Goal: Task Accomplishment & Management: Use online tool/utility

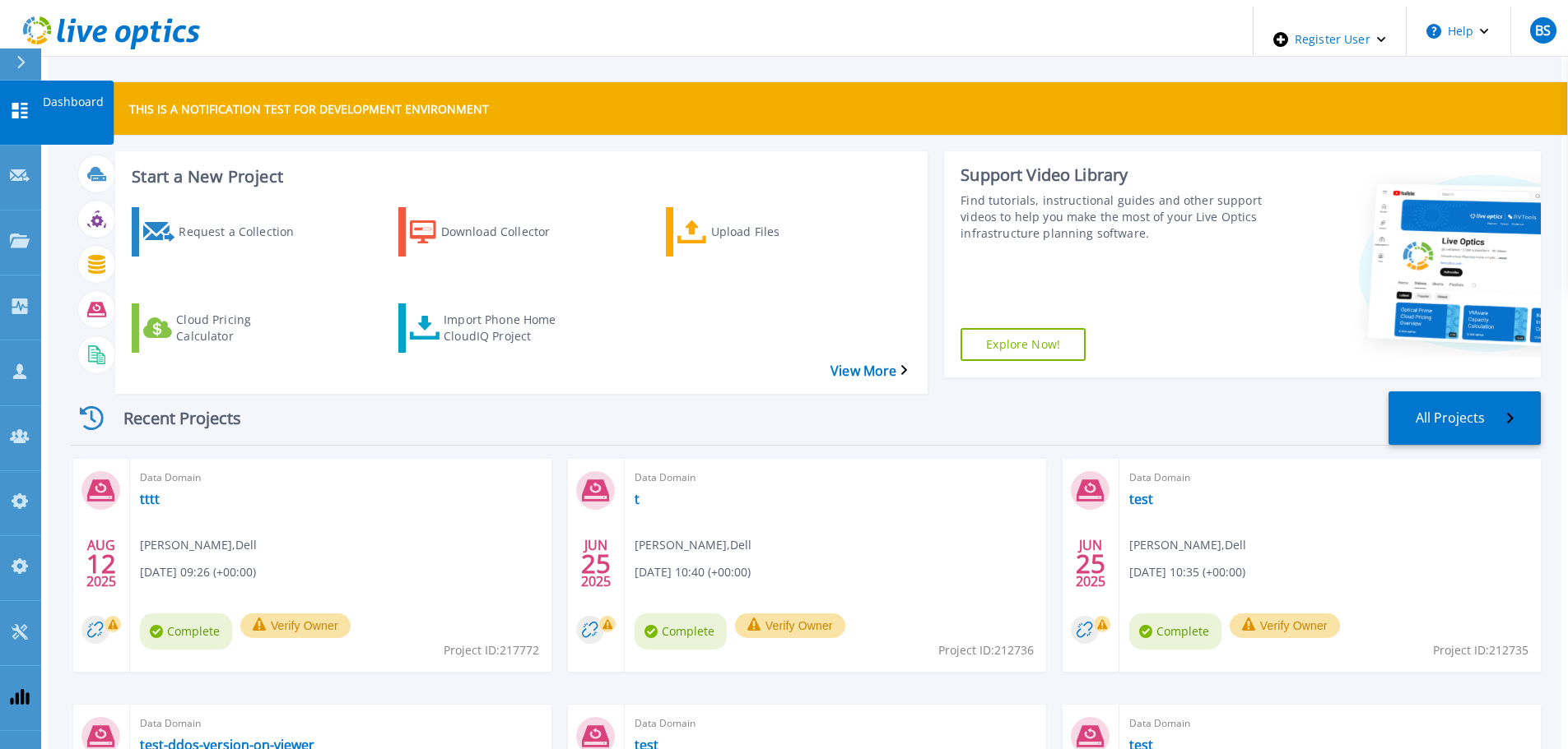
click at [62, 100] on p "Dashboard" at bounding box center [73, 102] width 61 height 43
click at [412, 252] on div "Request a Collection Download Collector Upload Files Cloud Pricing Calculator I…" at bounding box center [518, 290] width 801 height 192
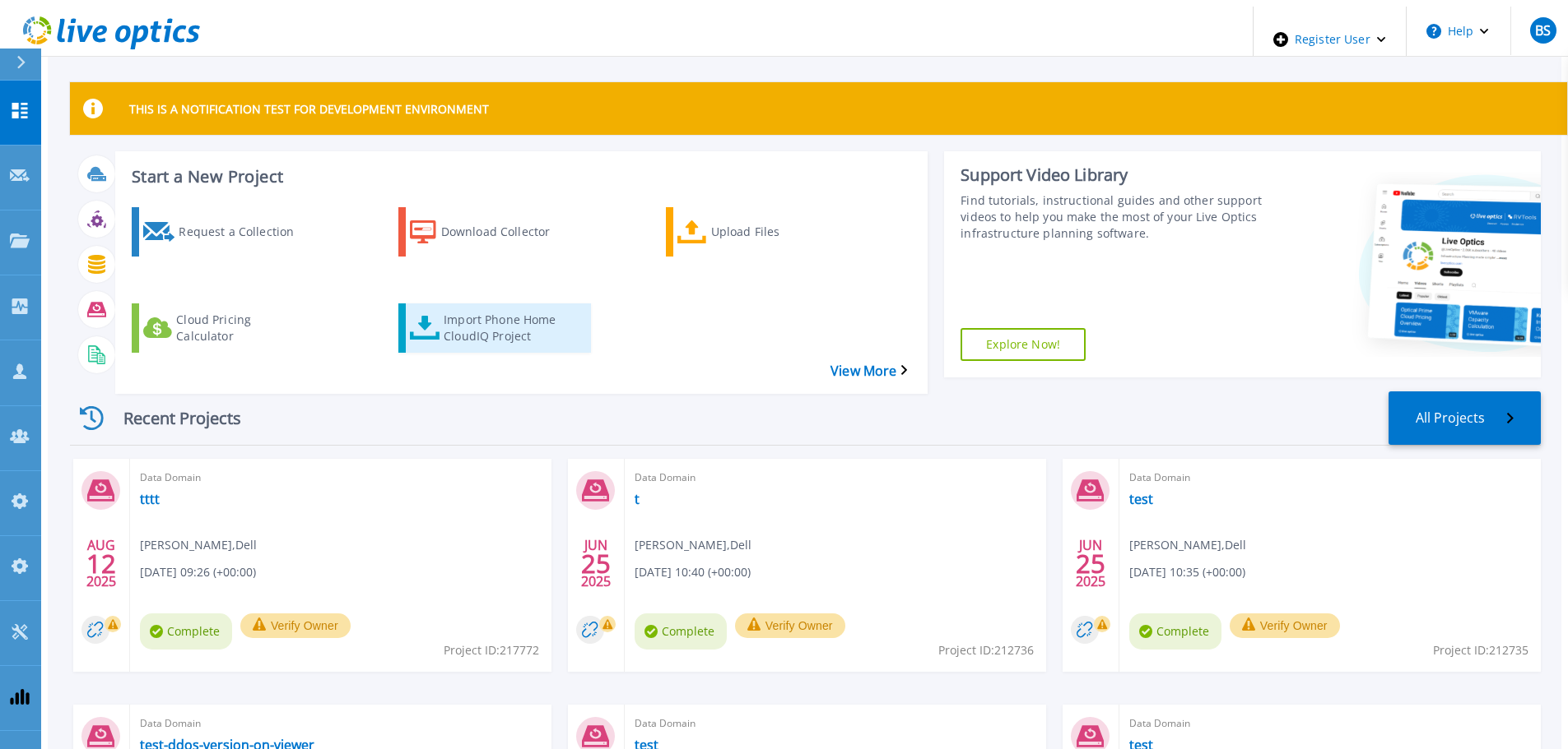
click at [463, 308] on div "Import Phone Home CloudIQ Project" at bounding box center [509, 329] width 132 height 41
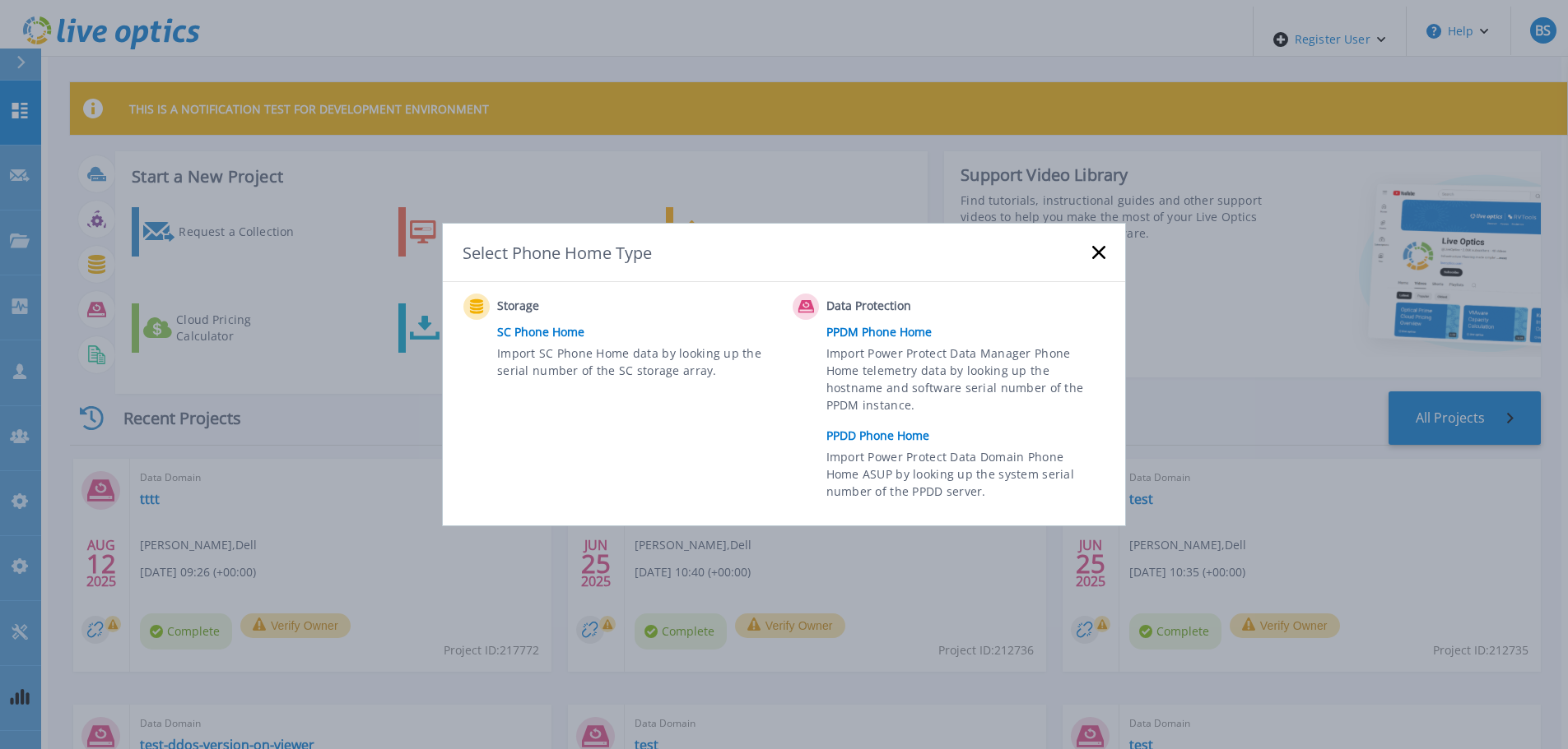
click at [848, 423] on link "PPDD Phone Home" at bounding box center [970, 435] width 288 height 24
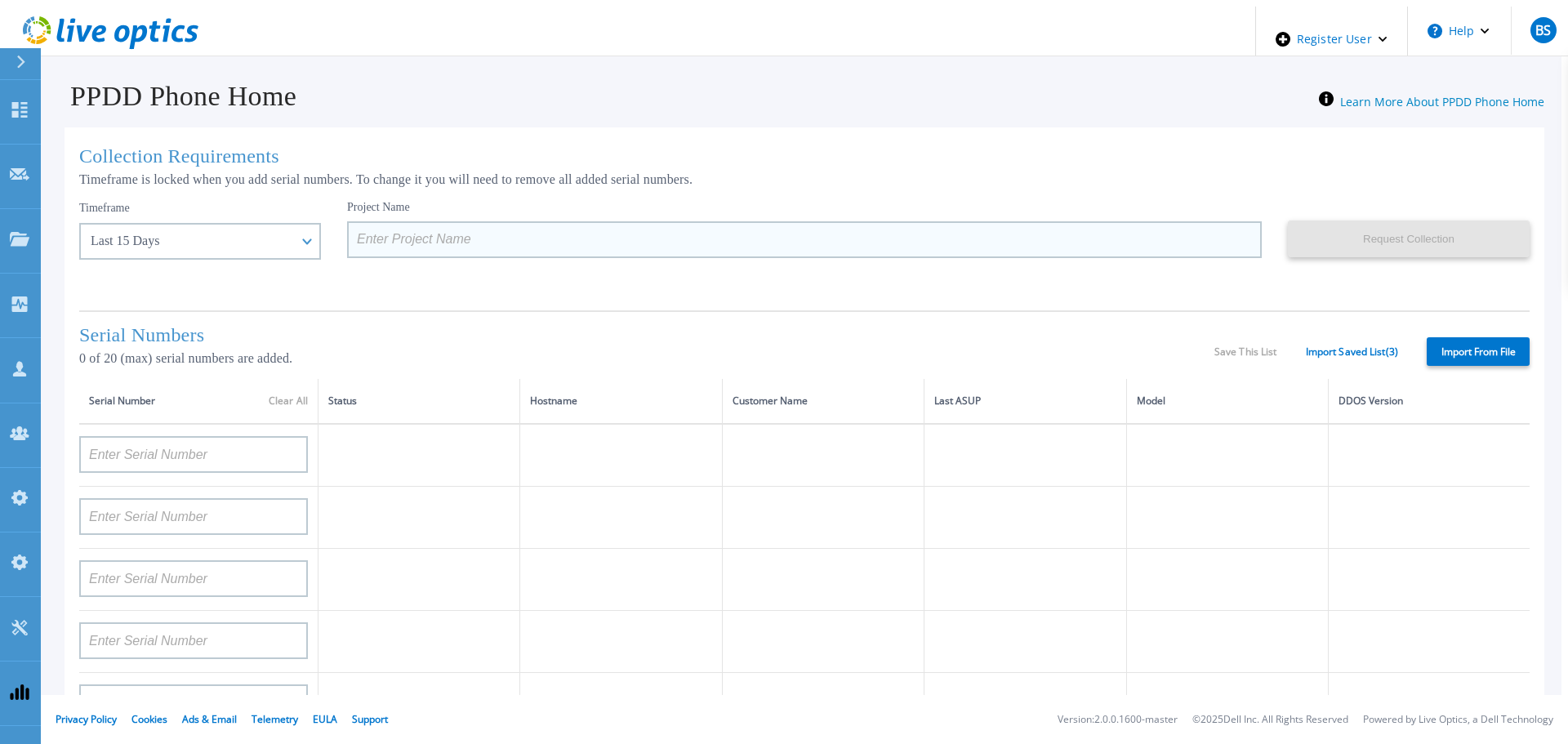
click at [359, 231] on input at bounding box center [805, 240] width 915 height 37
click at [1334, 339] on div "Serial Numbers 0 of 20 (max) serial numbers are added. Save This List Import Sa…" at bounding box center [805, 345] width 1451 height 69
click at [1336, 347] on link "Import Saved List ( 3 )" at bounding box center [1351, 353] width 92 height 12
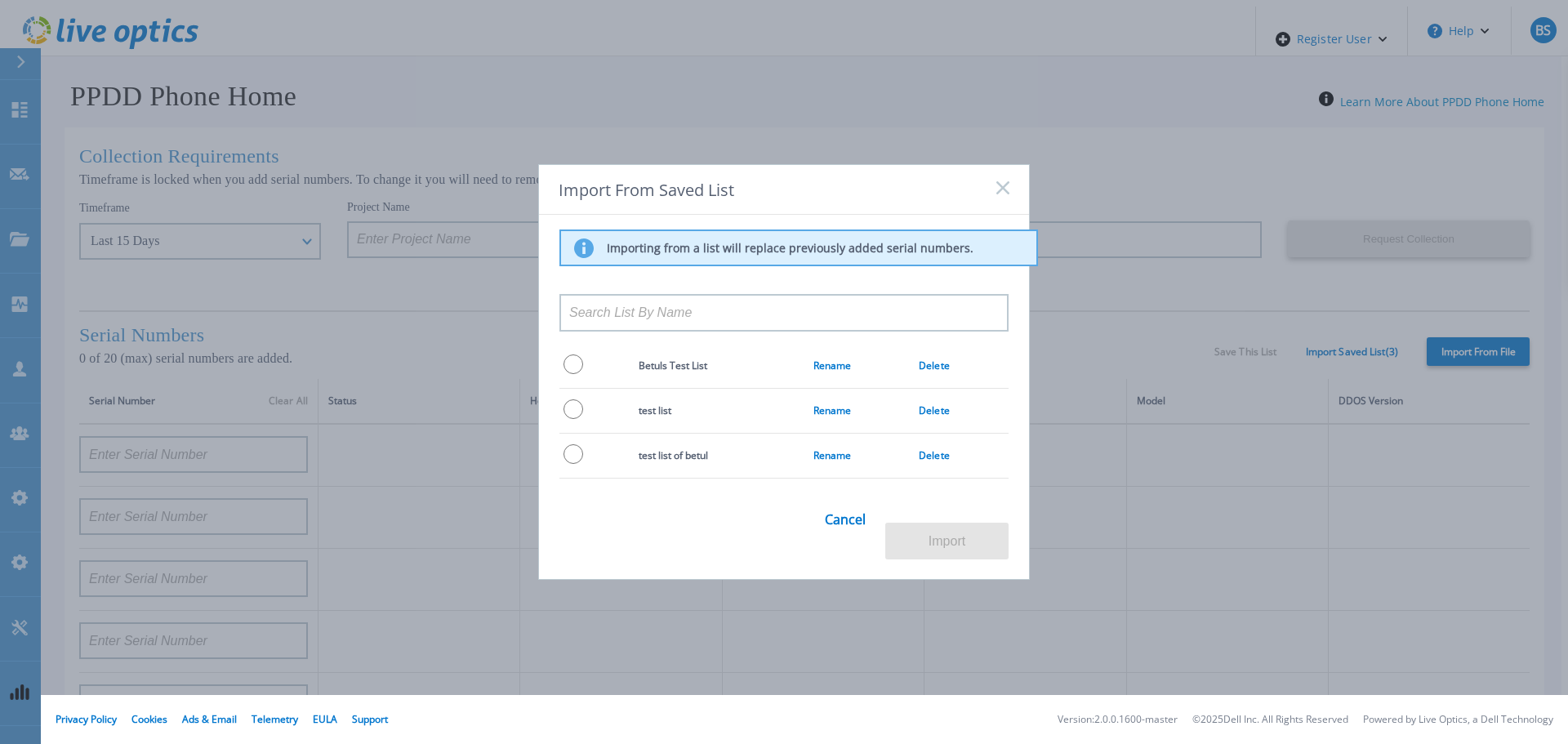
click at [566, 420] on input "radio" at bounding box center [574, 409] width 19 height 19
radio input "true"
click at [982, 537] on button "Import" at bounding box center [947, 541] width 123 height 37
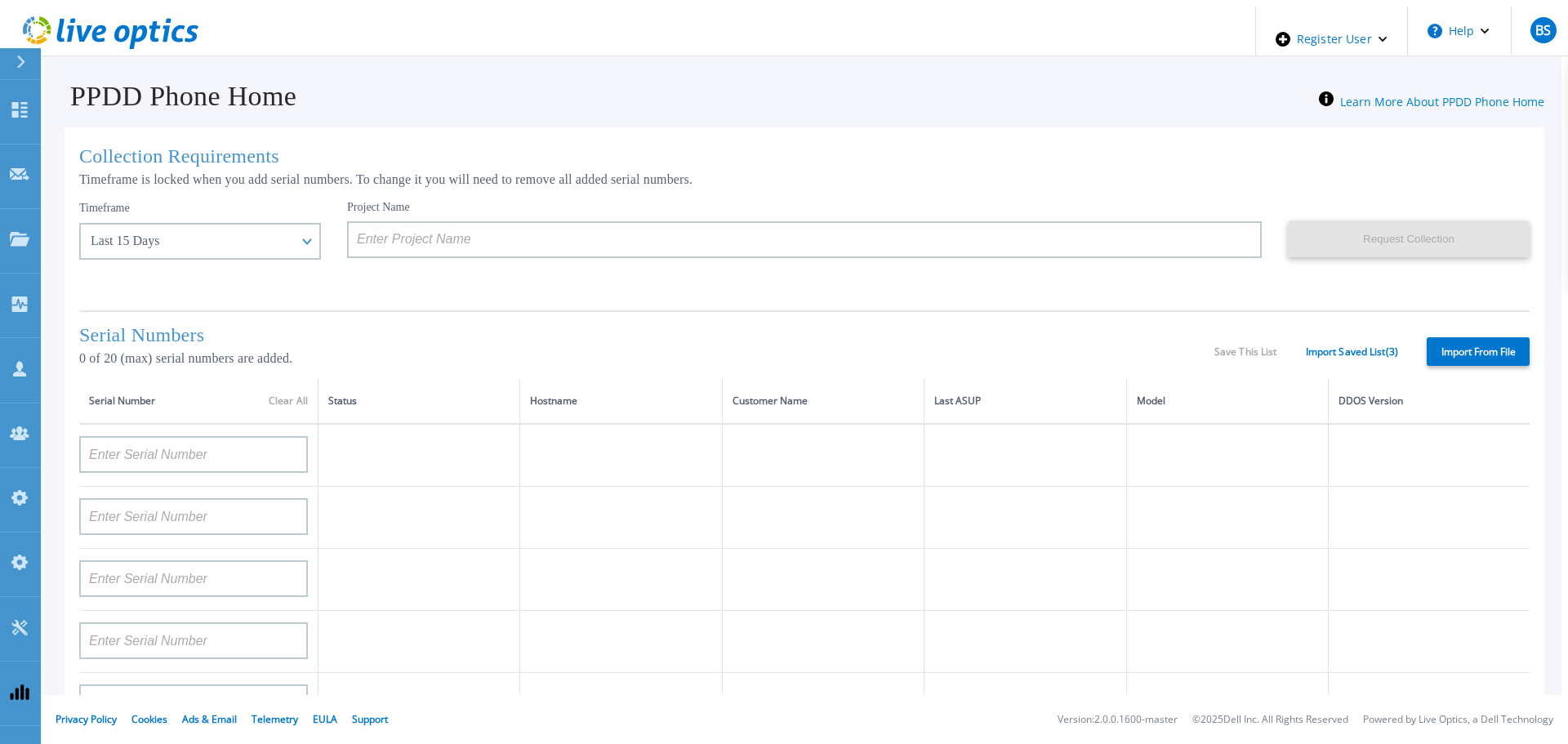
type input "APM00212702822"
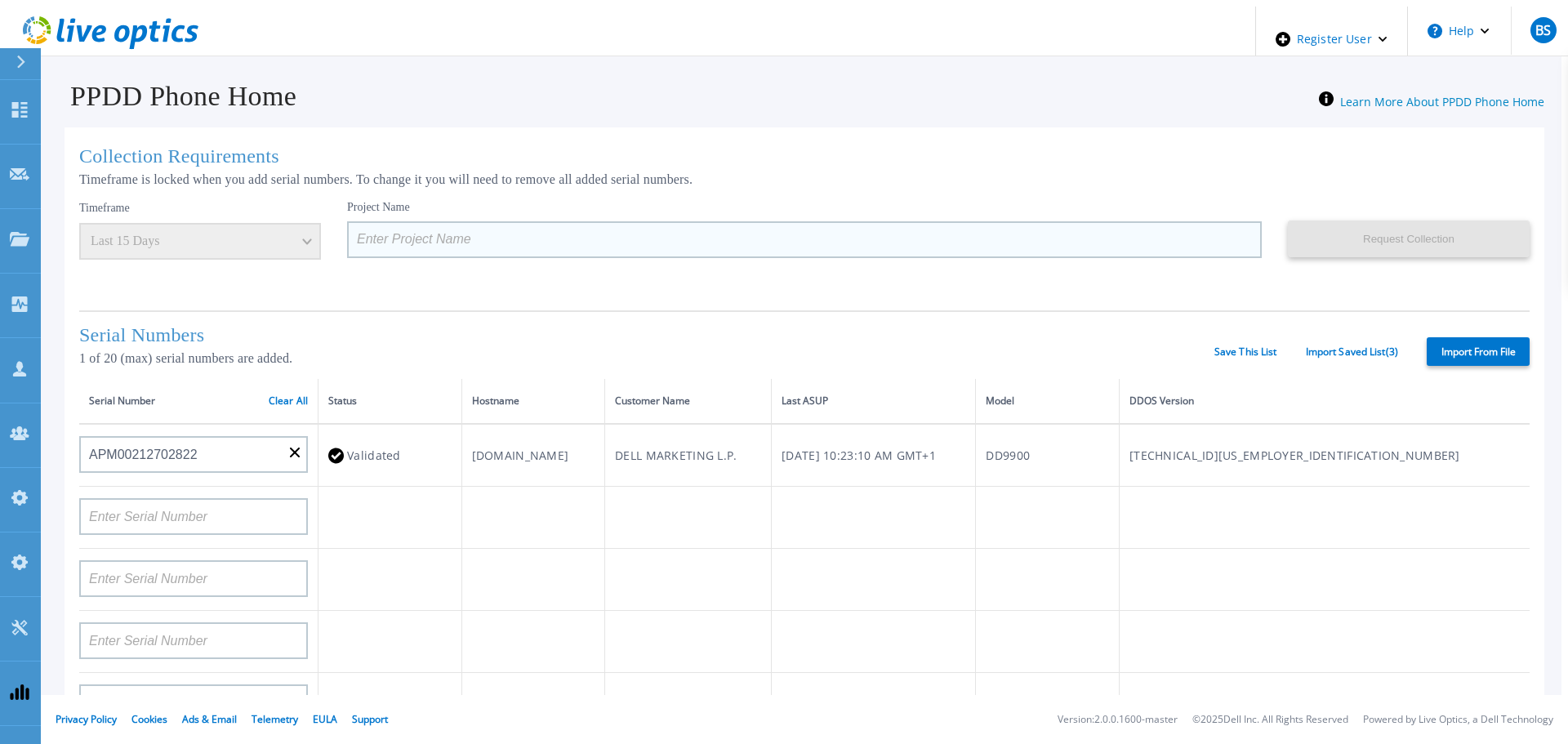
click at [513, 237] on input at bounding box center [805, 240] width 915 height 37
click at [169, 173] on p "Timeframe is locked when you add serial numbers. To change it you will need to …" at bounding box center [805, 180] width 1451 height 15
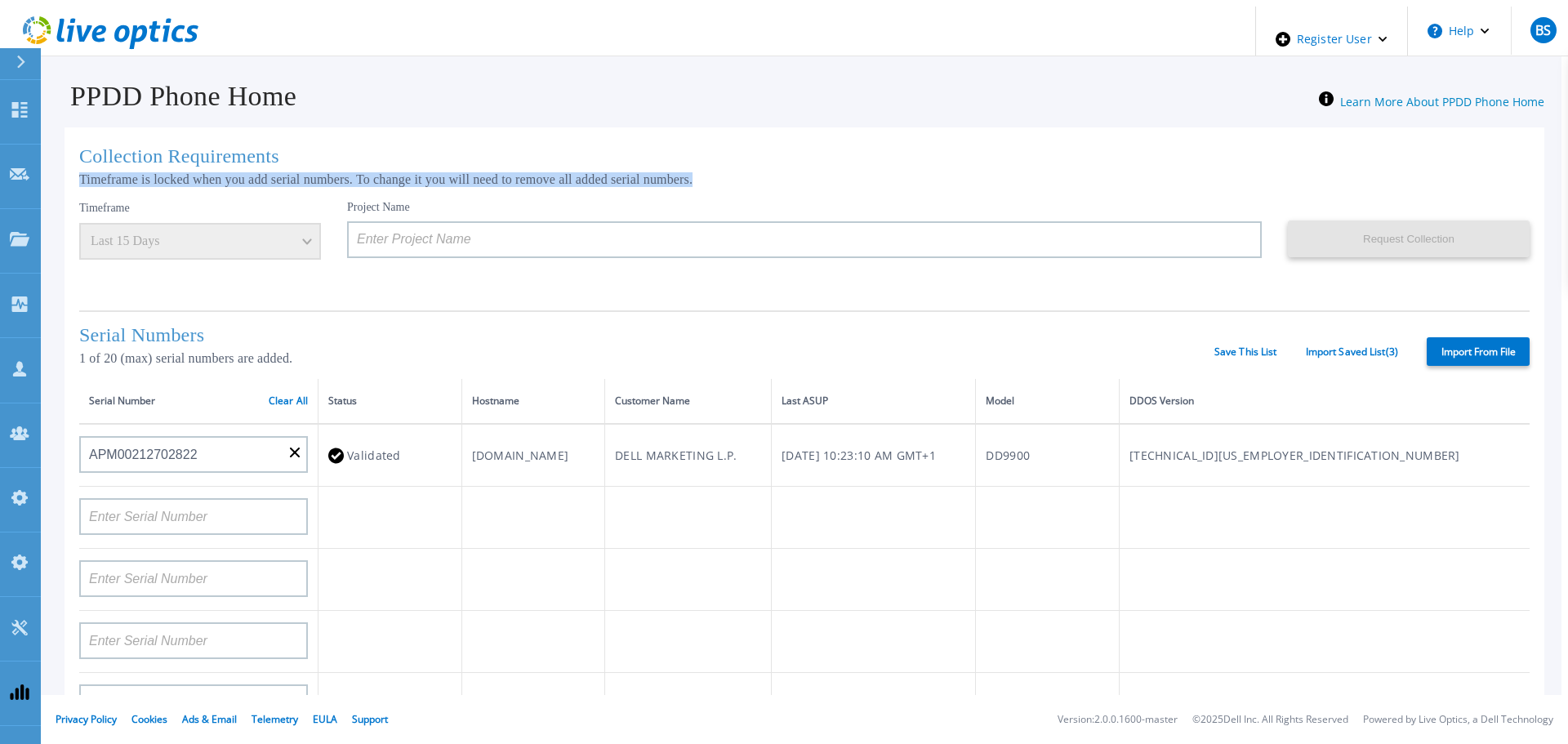
click at [169, 173] on p "Timeframe is locked when you add serial numbers. To change it you will need to …" at bounding box center [805, 180] width 1451 height 15
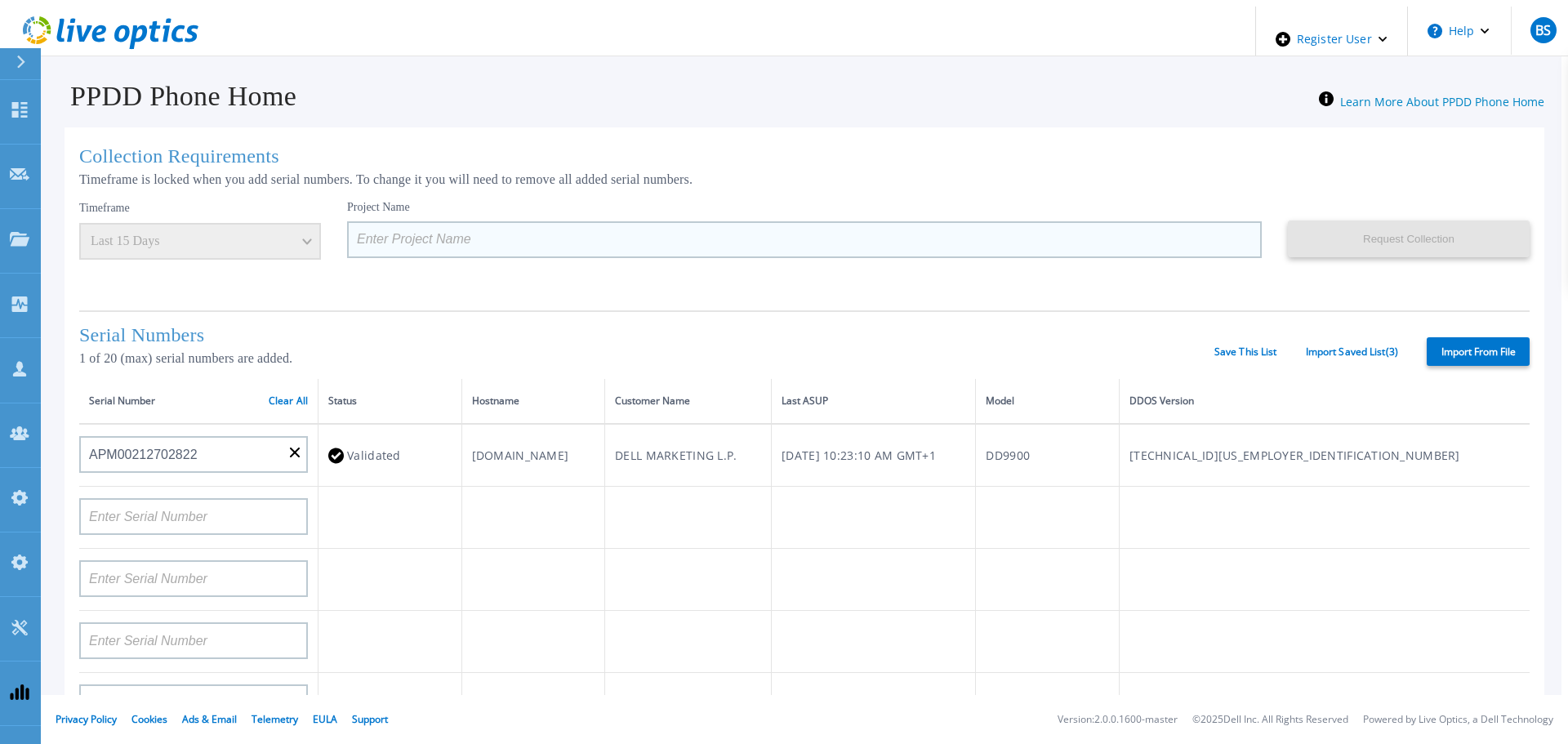
click at [497, 246] on input at bounding box center [805, 240] width 915 height 37
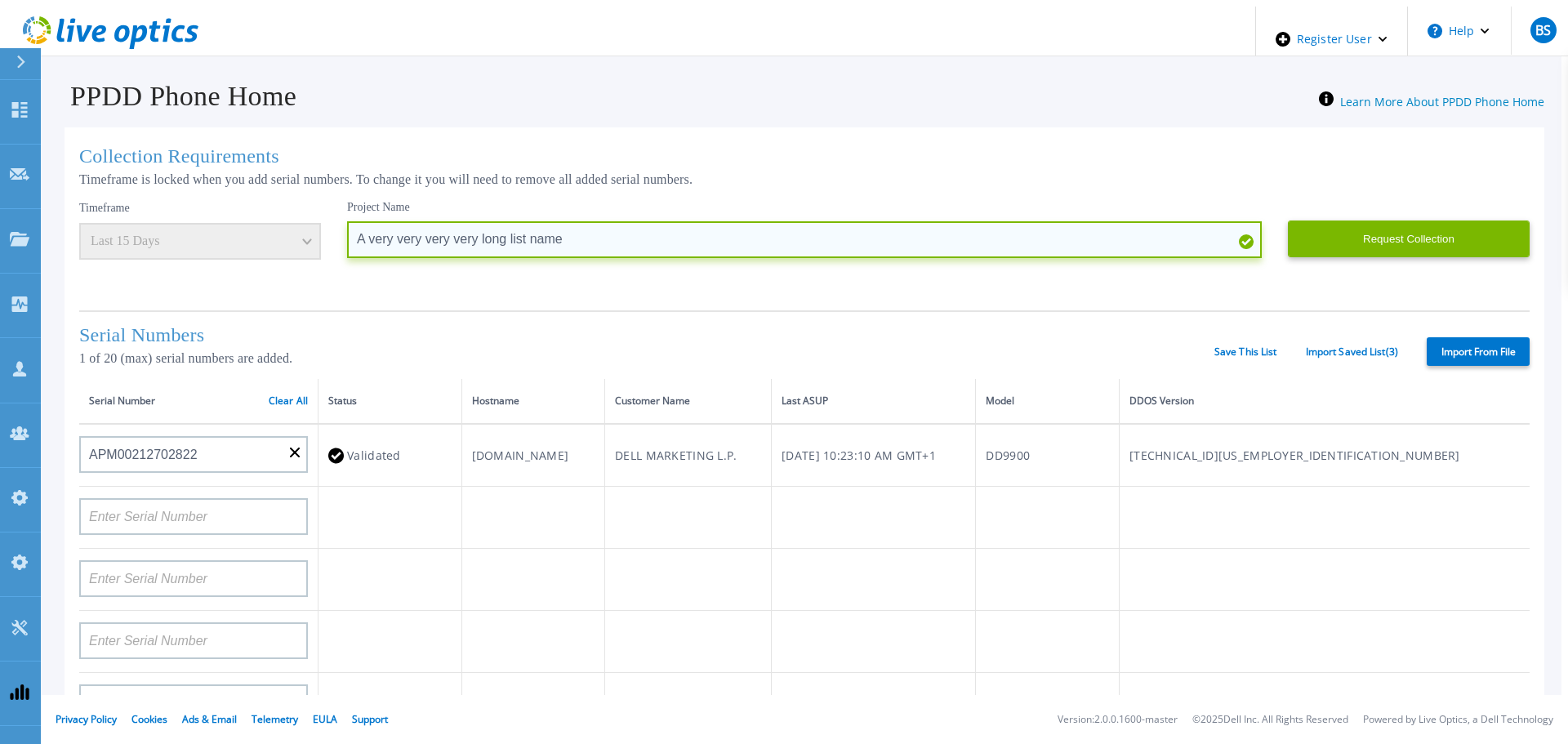
click at [502, 237] on input "A very very very very long list name" at bounding box center [805, 240] width 915 height 37
paste input "https://dev.azure.com/LiveOptics/Engineering/_git/LiveOptics.Portal.UI/pullrequ…"
paste input "A very very very very long list name"
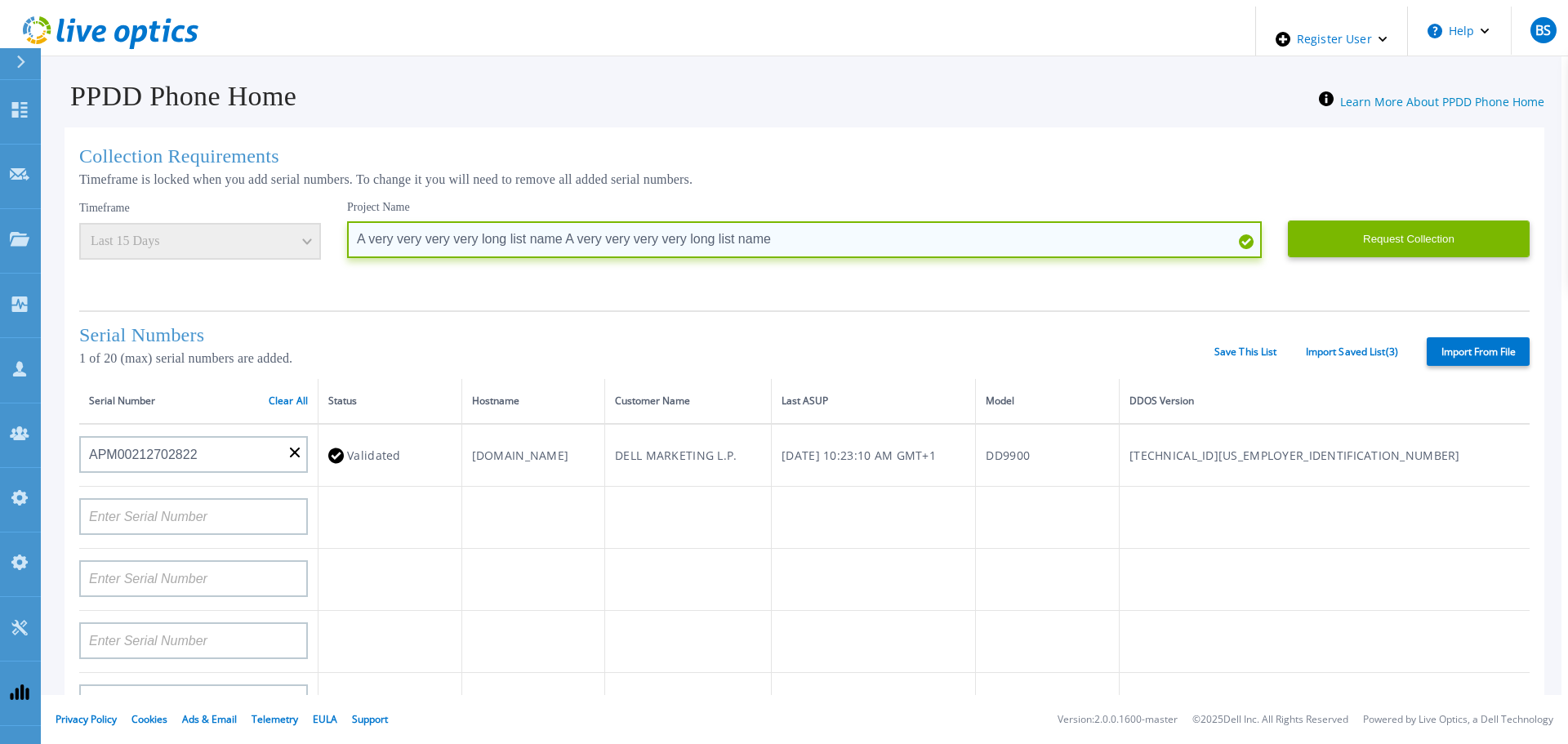
paste input "A very very very very long list name"
paste input "A very very very"
type input "A very very very very long list name A very very very very long list name A ver…"
click at [452, 236] on input "A very very very very long list name A very very very very long list name A ver…" at bounding box center [805, 240] width 915 height 37
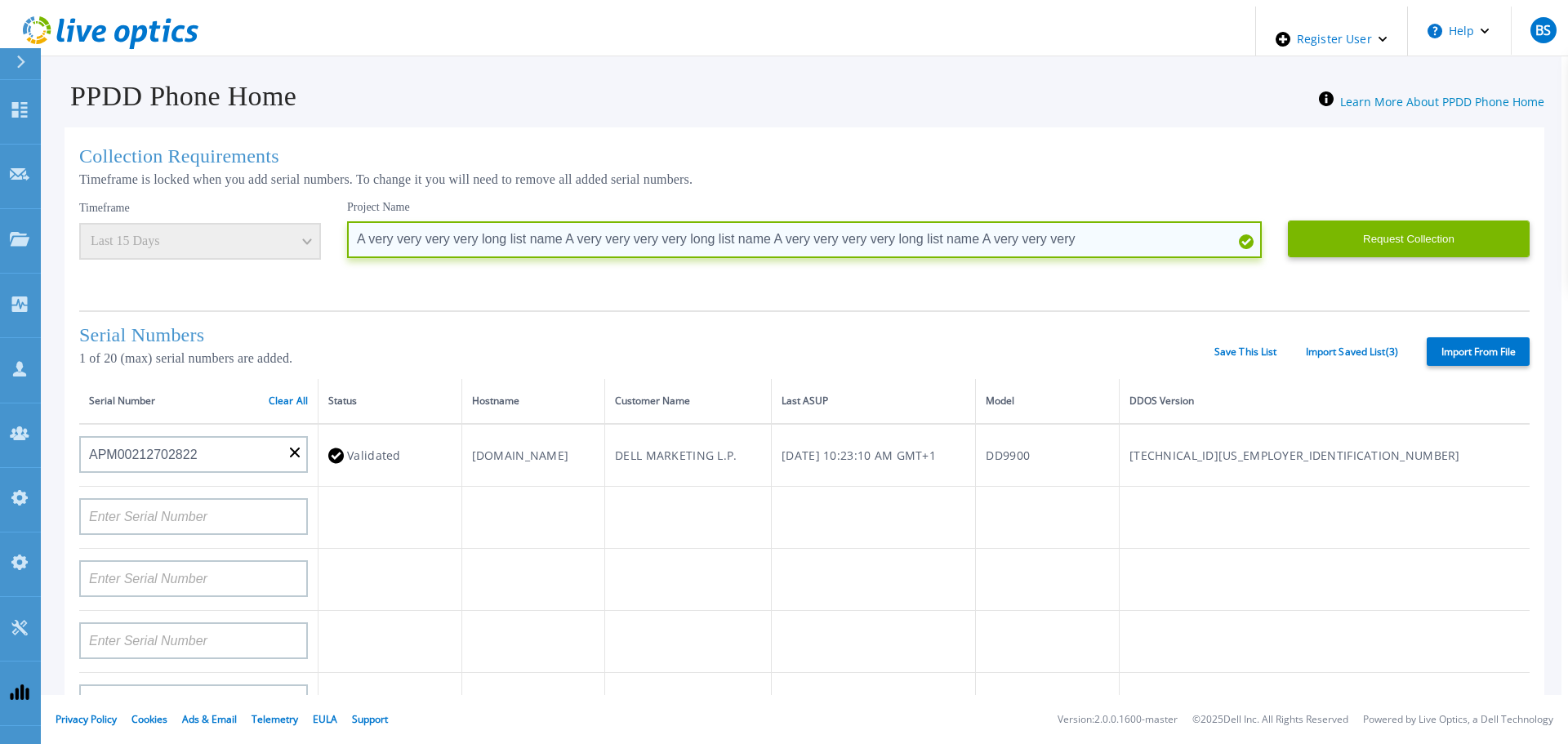
click at [452, 236] on input "A very very very very long list name A very very very very long list name A ver…" at bounding box center [805, 240] width 915 height 37
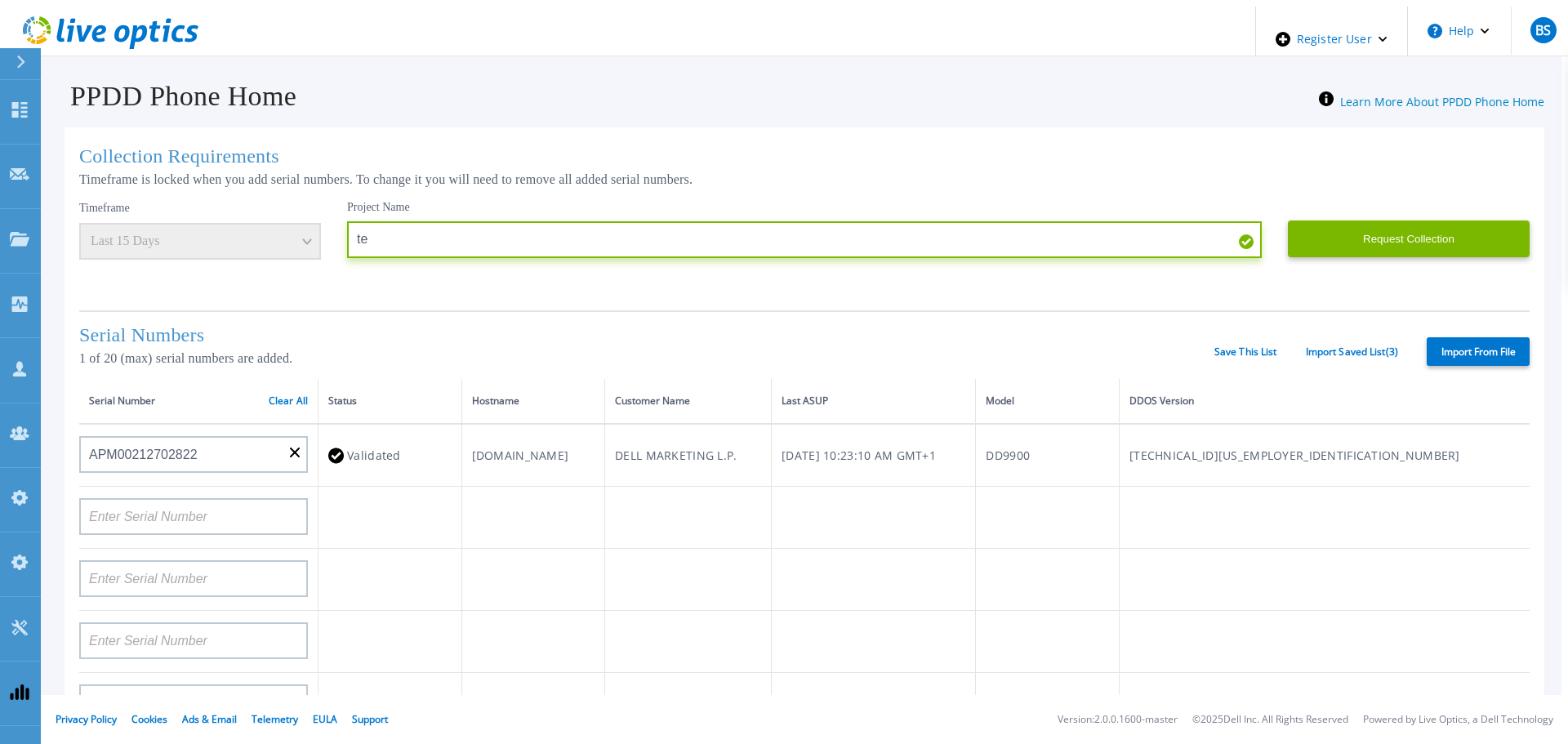
type input "t"
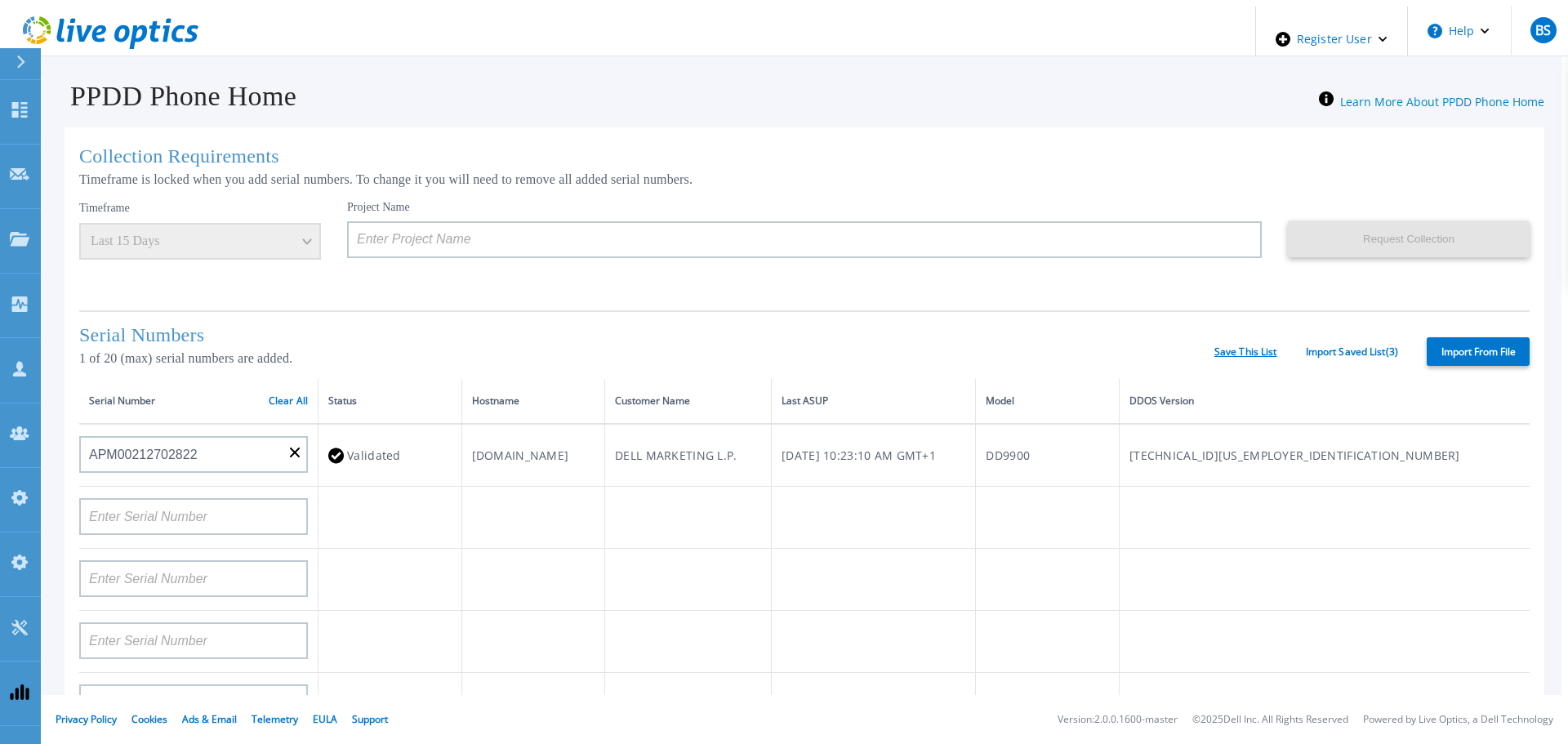
click at [1252, 349] on link "Save This List" at bounding box center [1246, 353] width 63 height 12
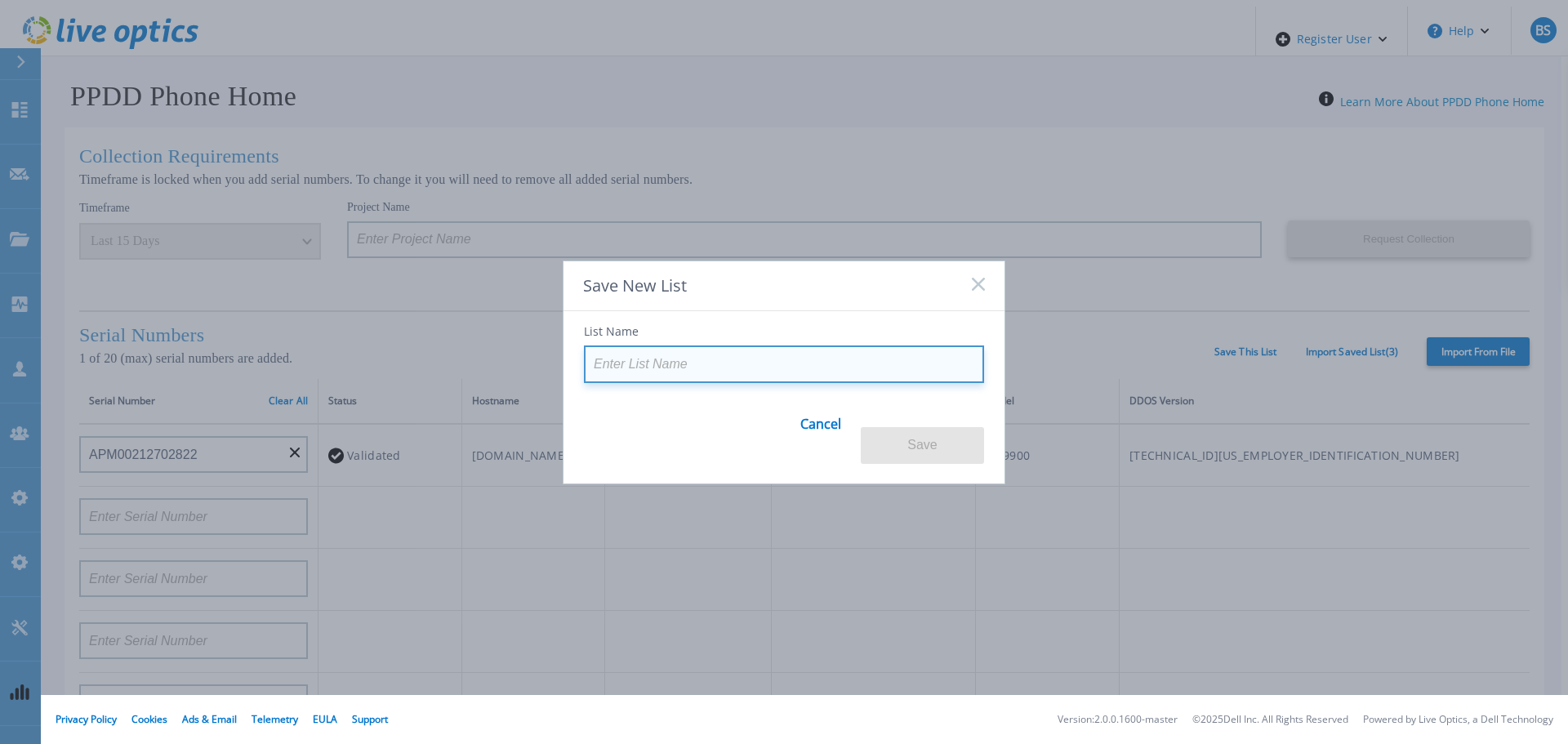
click at [692, 384] on input at bounding box center [784, 364] width 400 height 38
paste input "A very very very very long list name A very very very very long list name A ver…"
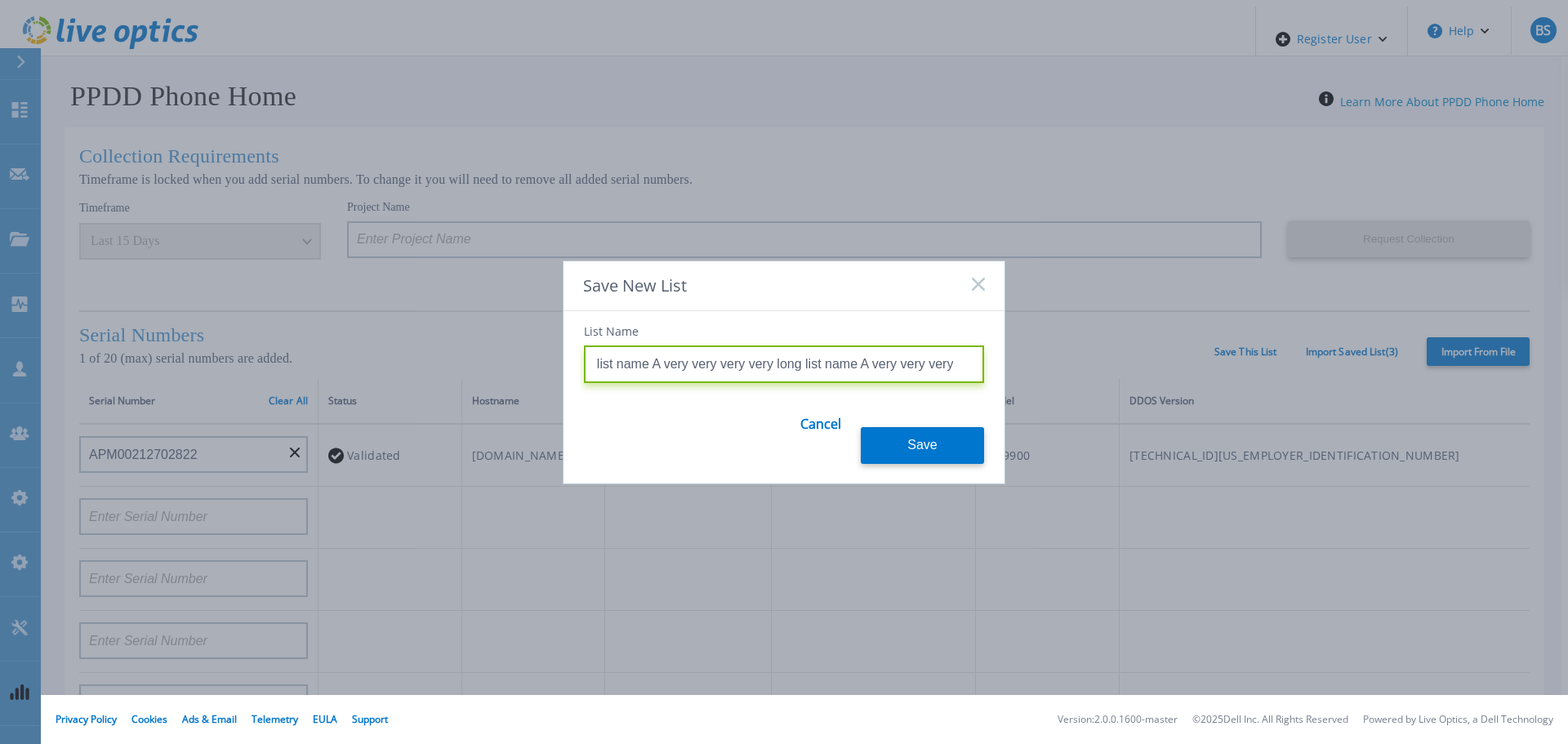
paste input
type input "A very very very very long list name A very very very very long list name A ver…"
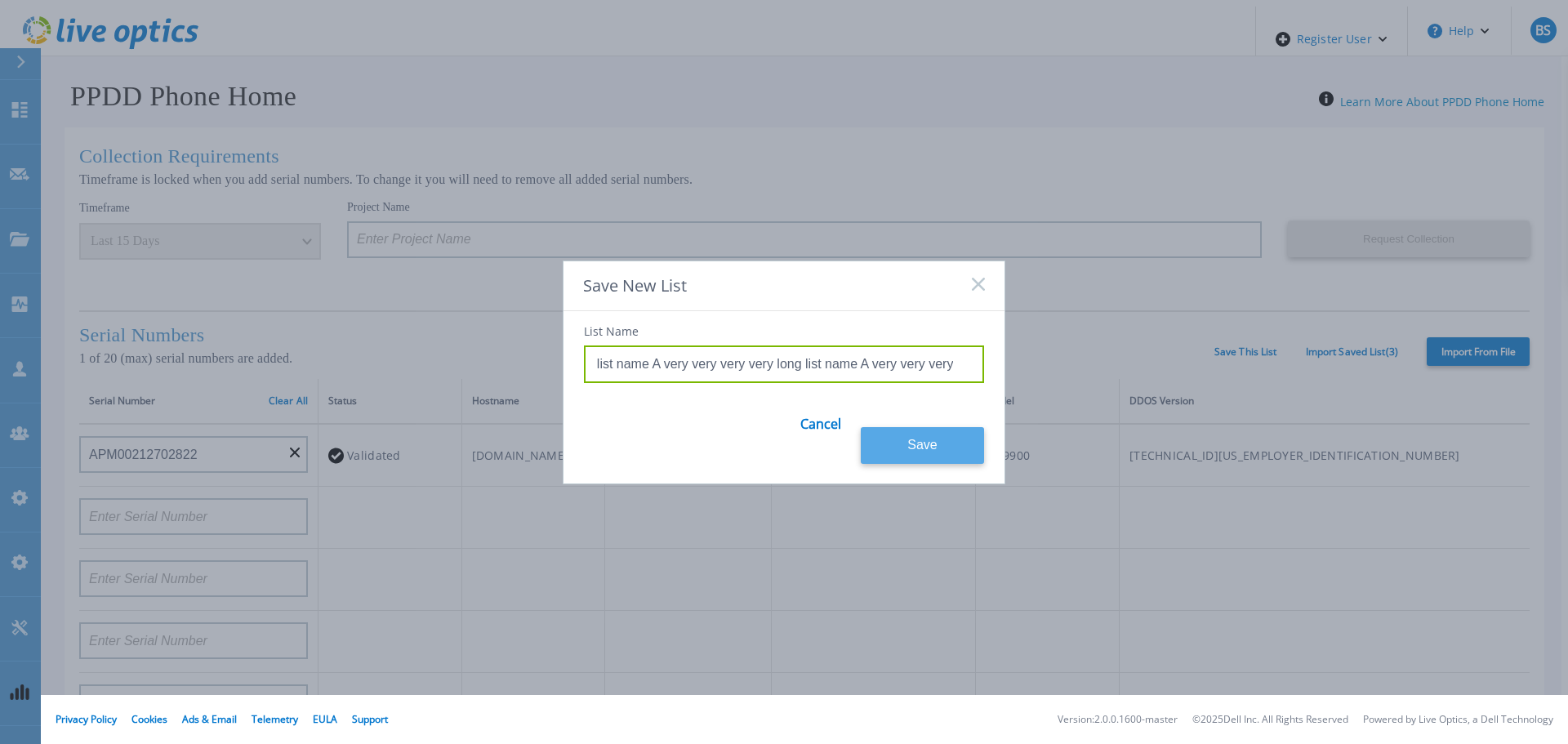
scroll to position [0, 0]
click at [920, 427] on button "Save" at bounding box center [922, 446] width 123 height 37
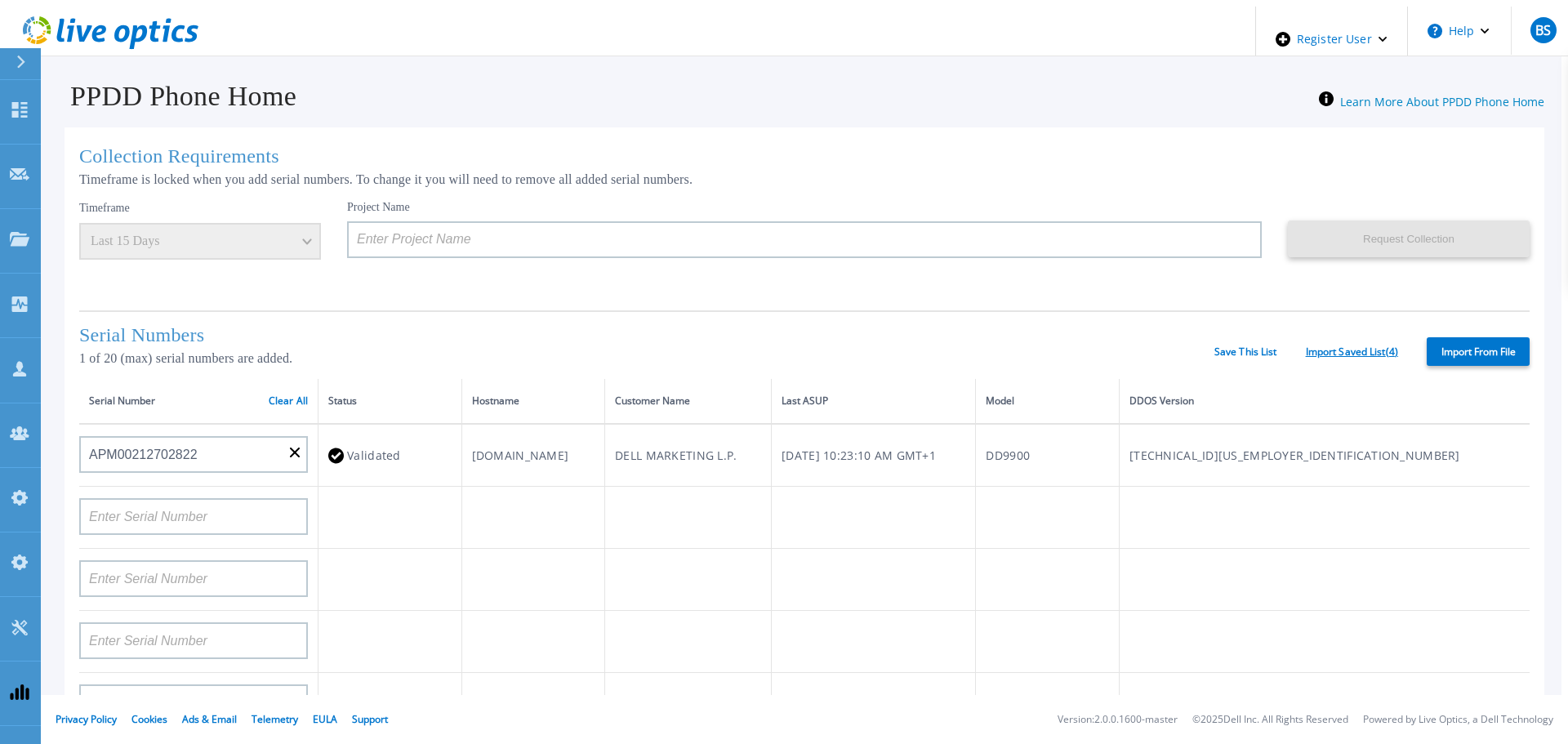
click at [1336, 354] on link "Import Saved List ( 4 )" at bounding box center [1351, 353] width 92 height 12
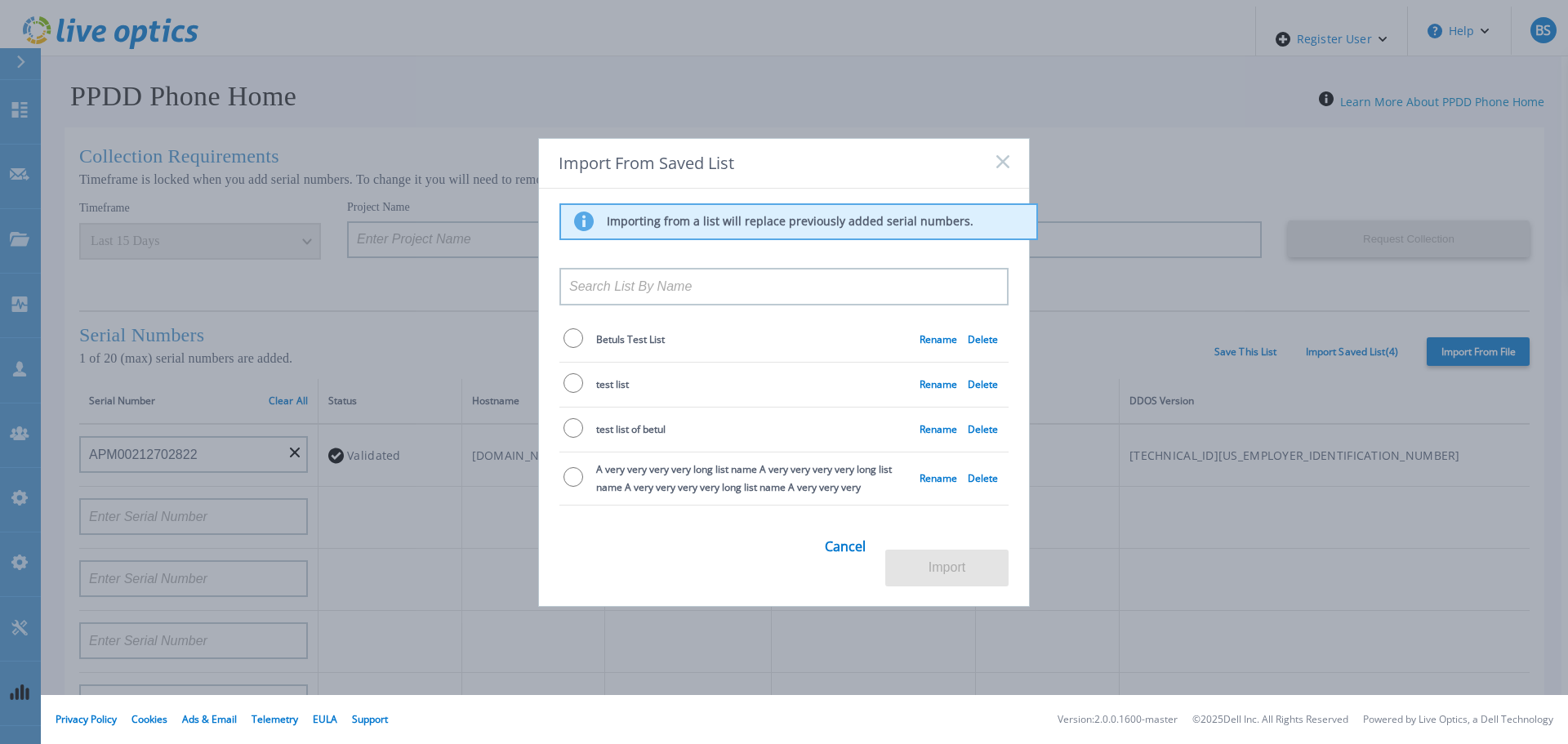
click at [1008, 168] on rect at bounding box center [1003, 161] width 14 height 14
